Goal: Go to known website: Go to known website

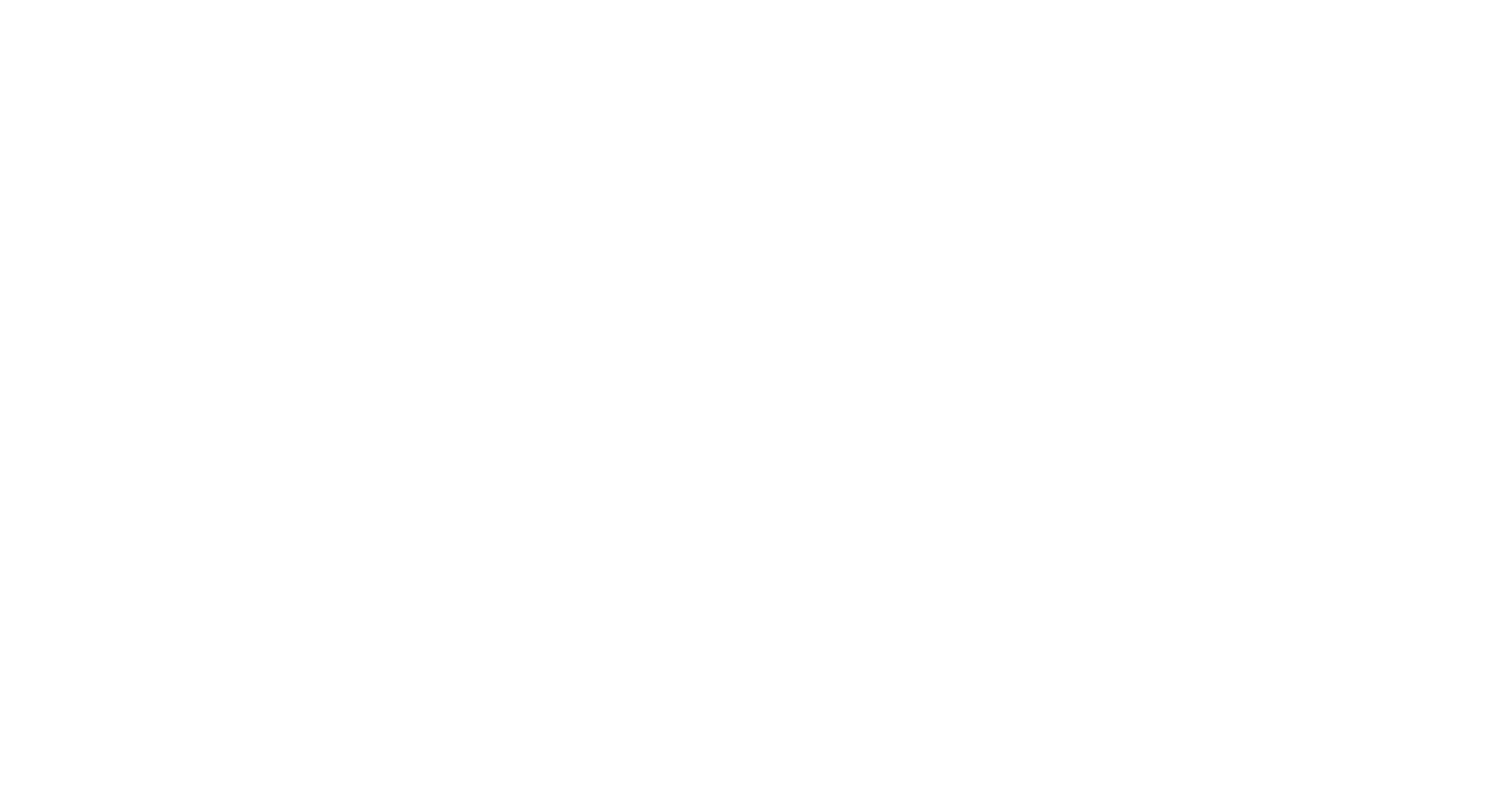
drag, startPoint x: 1453, startPoint y: 1, endPoint x: 1239, endPoint y: 258, distance: 334.4
click at [1239, 0] on html at bounding box center [756, 0] width 1512 height 0
